Goal: Entertainment & Leisure: Consume media (video, audio)

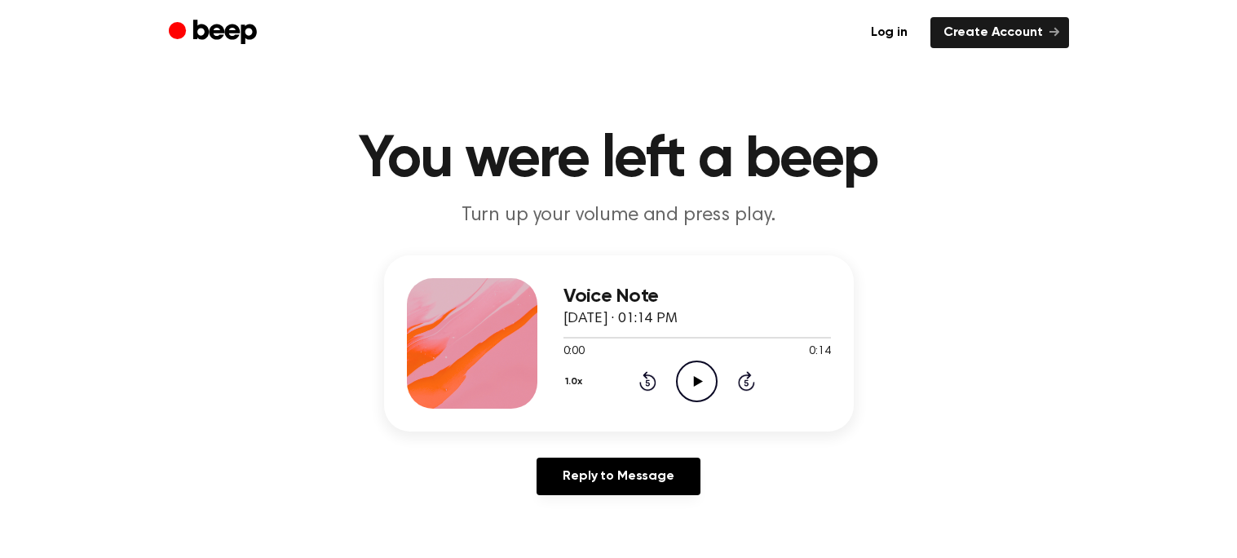
click at [681, 389] on icon "Play Audio" at bounding box center [697, 382] width 42 height 42
click at [702, 388] on icon "Pause Audio" at bounding box center [697, 382] width 42 height 42
click at [685, 389] on icon "Play Audio" at bounding box center [697, 382] width 42 height 42
click at [690, 378] on icon "Play Audio" at bounding box center [697, 382] width 42 height 42
click at [648, 374] on icon at bounding box center [647, 381] width 17 height 20
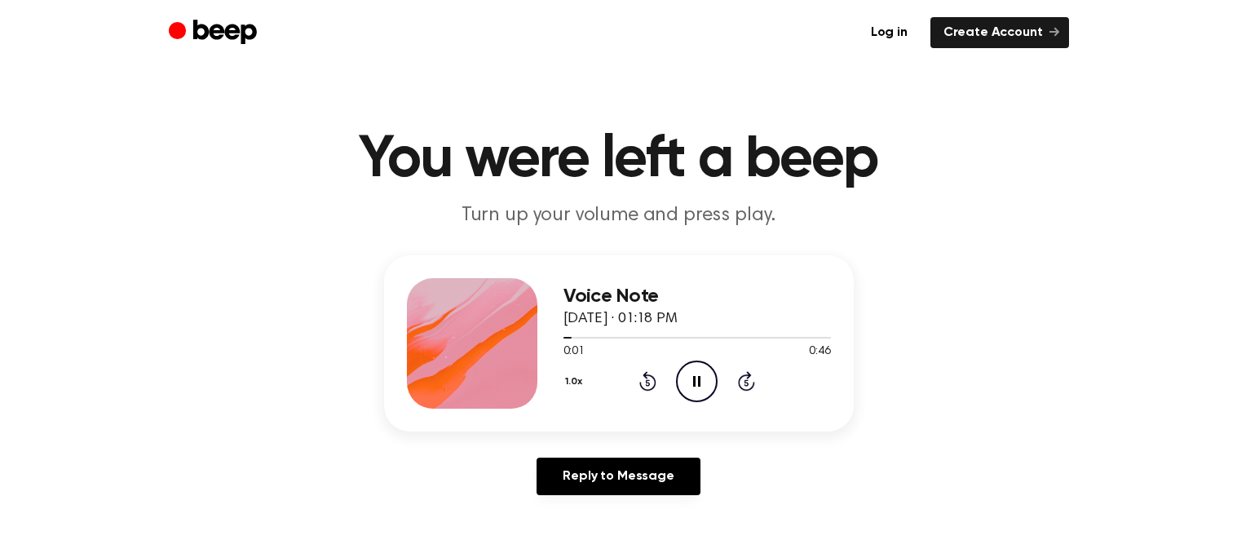
click at [645, 377] on icon at bounding box center [647, 381] width 17 height 20
click at [649, 374] on icon at bounding box center [647, 381] width 17 height 20
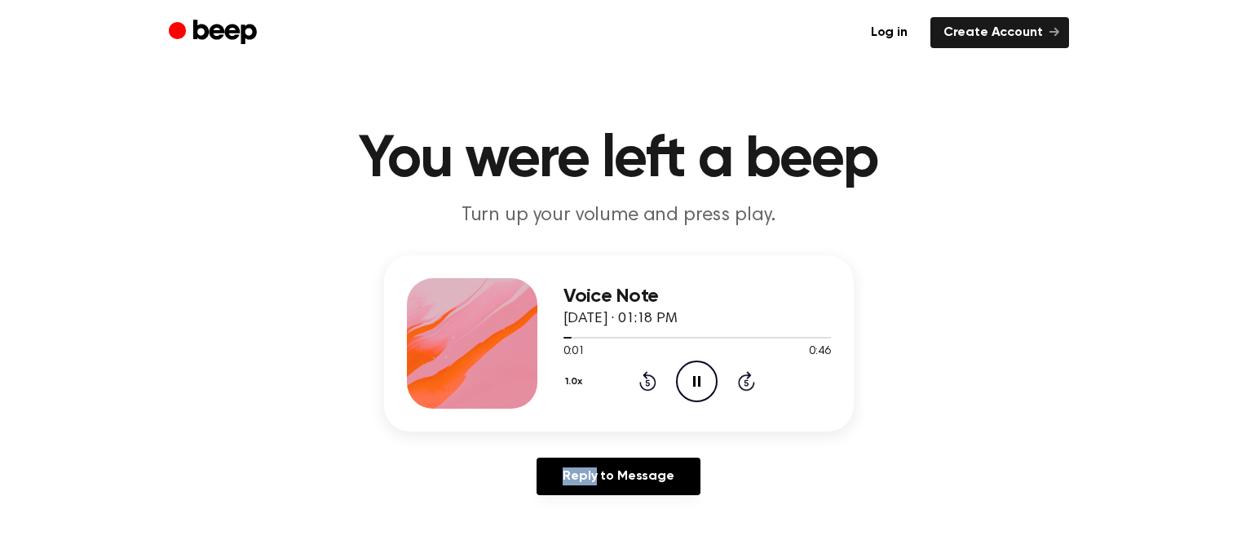
click at [649, 374] on icon at bounding box center [647, 381] width 17 height 20
click at [693, 378] on icon "Pause Audio" at bounding box center [697, 382] width 42 height 42
